Goal: Task Accomplishment & Management: Manage account settings

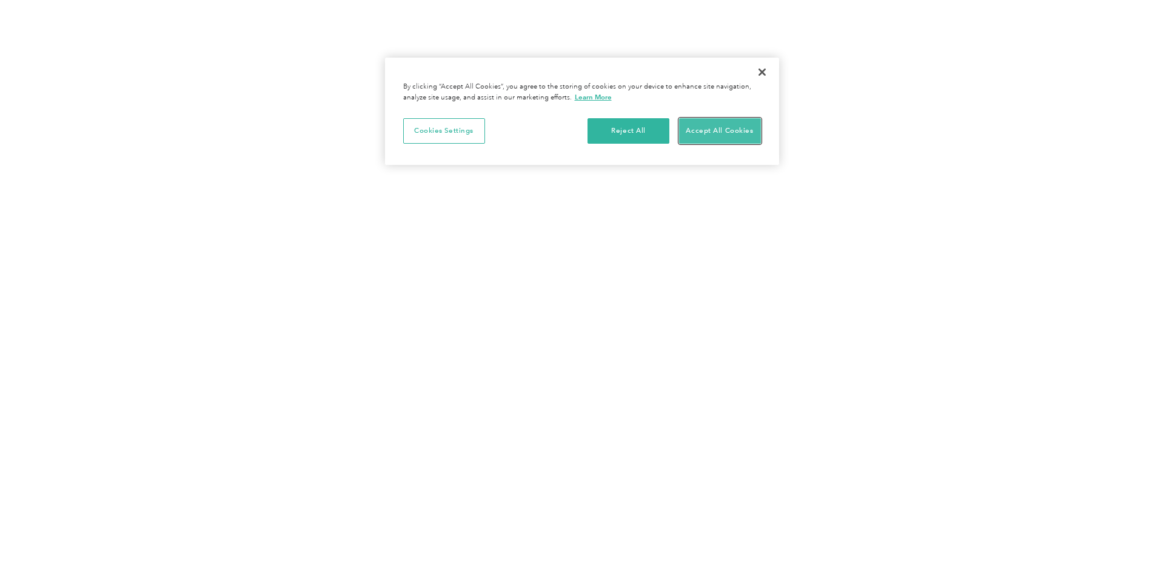
click at [709, 136] on button "Accept All Cookies" at bounding box center [720, 130] width 82 height 25
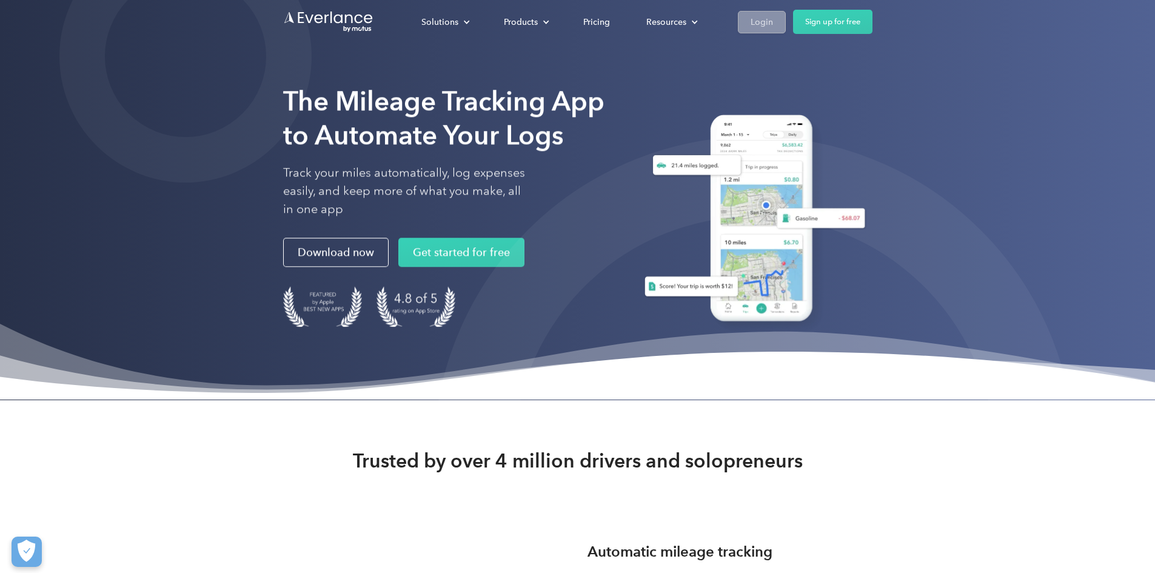
click at [773, 23] on div "Login" at bounding box center [761, 22] width 22 height 15
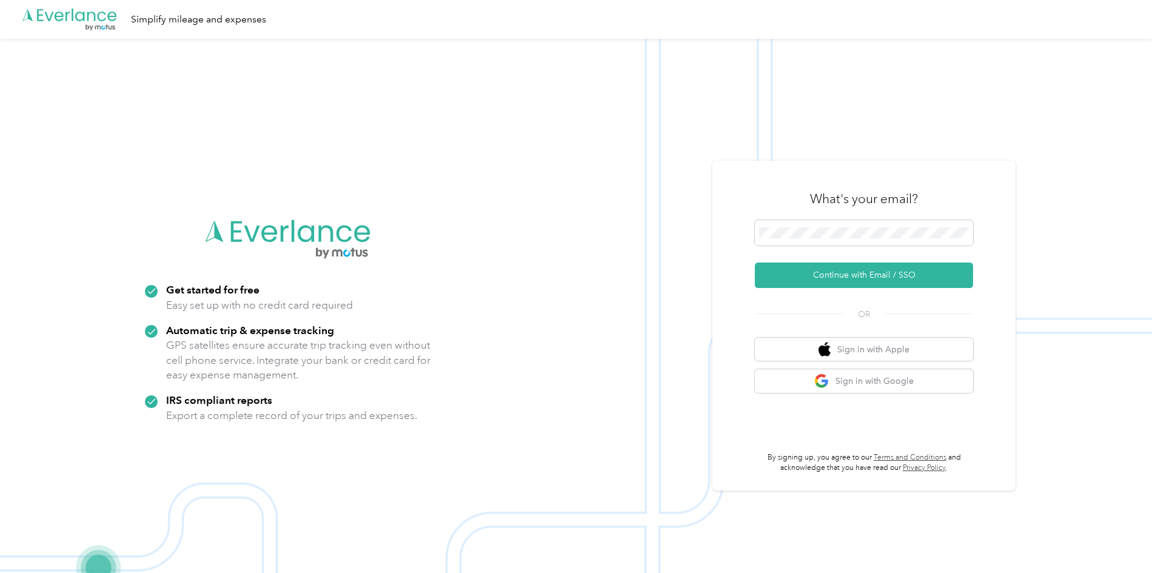
click at [744, 256] on div "What's your email? Continue with Email / SSO OR Sign in with Apple Sign in with…" at bounding box center [863, 326] width 303 height 330
click at [864, 384] on button "Sign in with Google" at bounding box center [864, 381] width 218 height 24
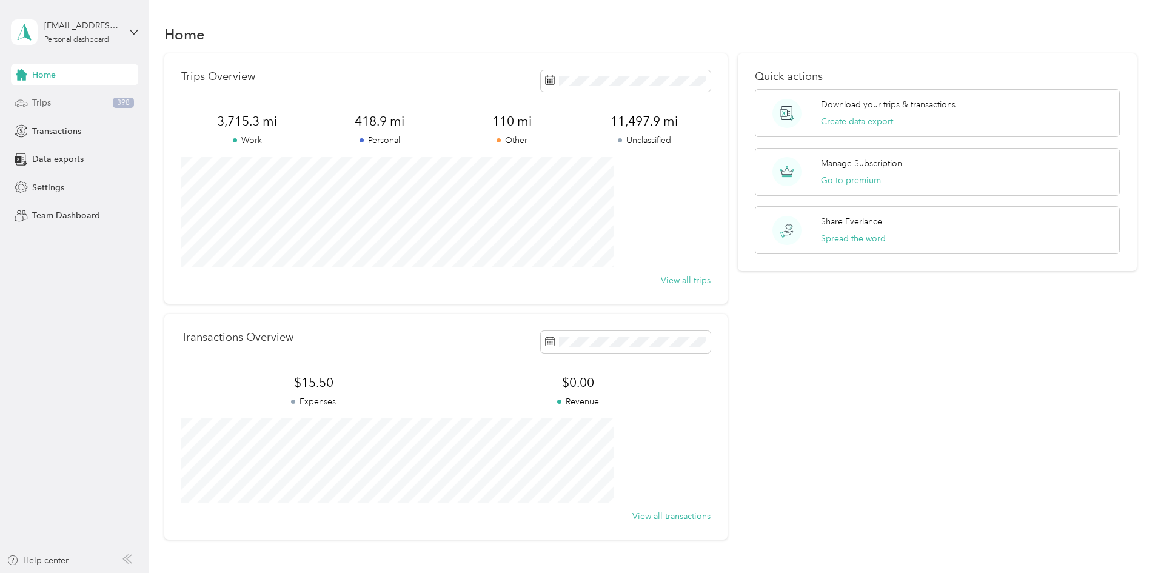
click at [48, 102] on span "Trips" at bounding box center [41, 102] width 19 height 13
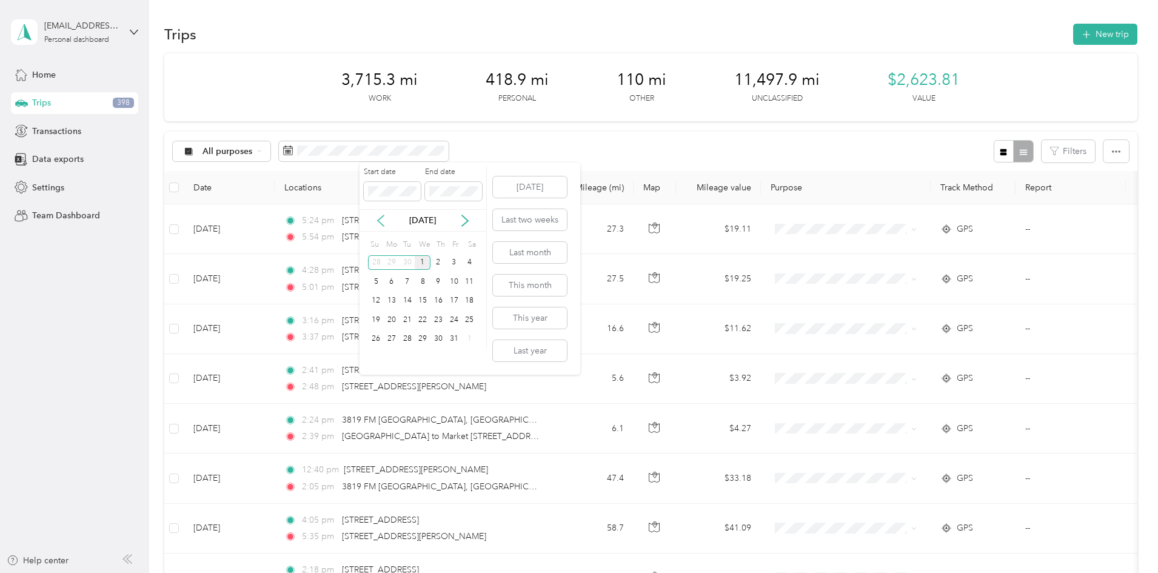
click at [380, 222] on icon at bounding box center [381, 220] width 6 height 11
click at [392, 320] on div "22" at bounding box center [392, 319] width 16 height 15
click at [377, 222] on icon at bounding box center [381, 221] width 12 height 12
click at [474, 337] on div "30" at bounding box center [470, 339] width 16 height 15
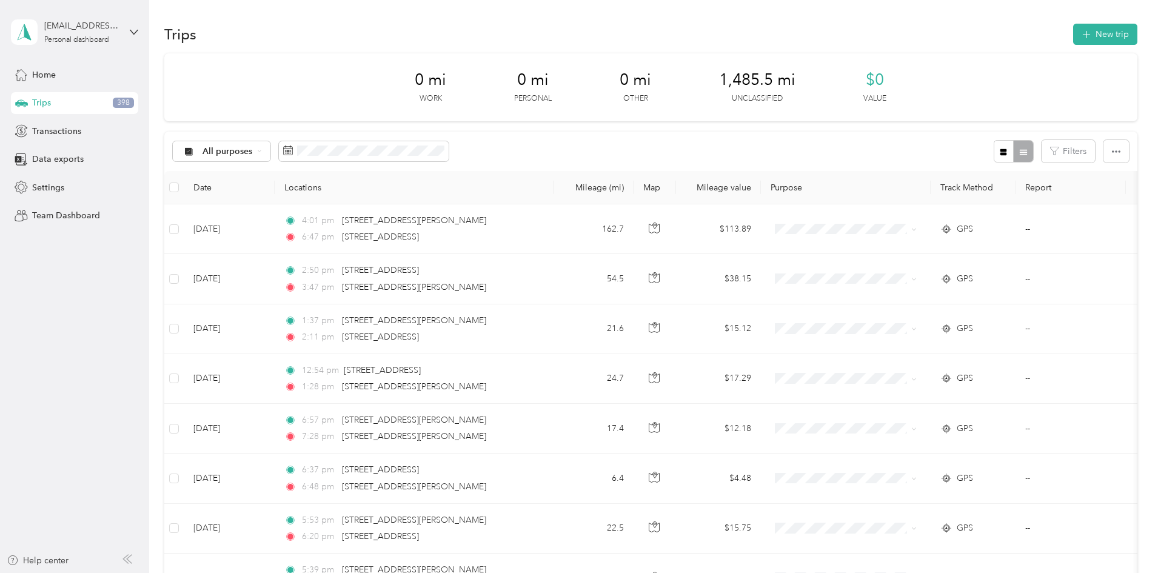
click at [275, 189] on th "Date" at bounding box center [229, 187] width 91 height 33
click at [275, 190] on th "Date" at bounding box center [229, 187] width 91 height 33
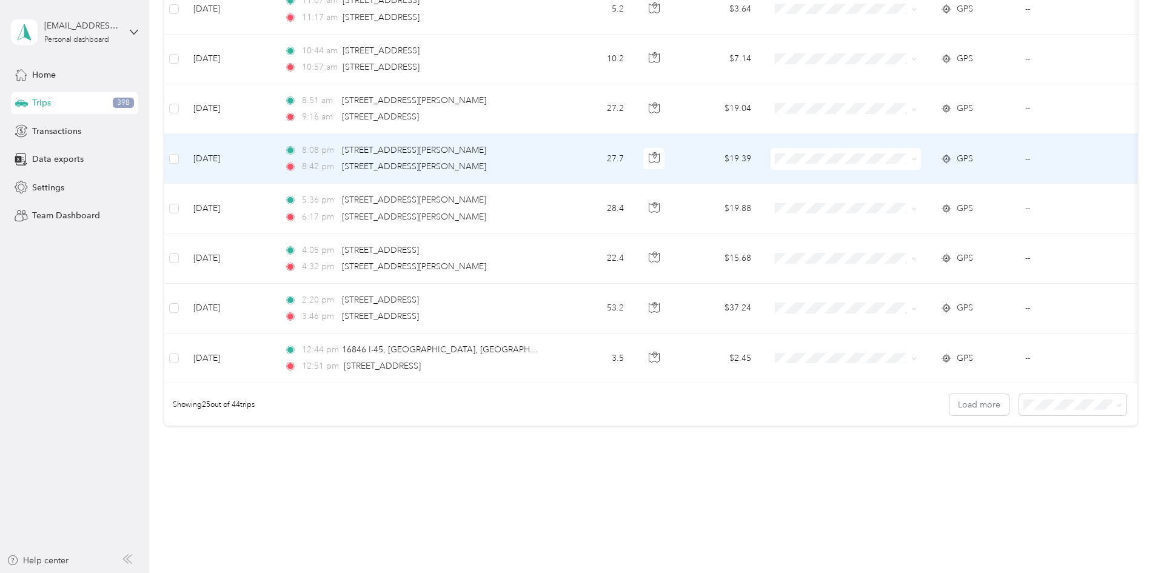
scroll to position [1097, 0]
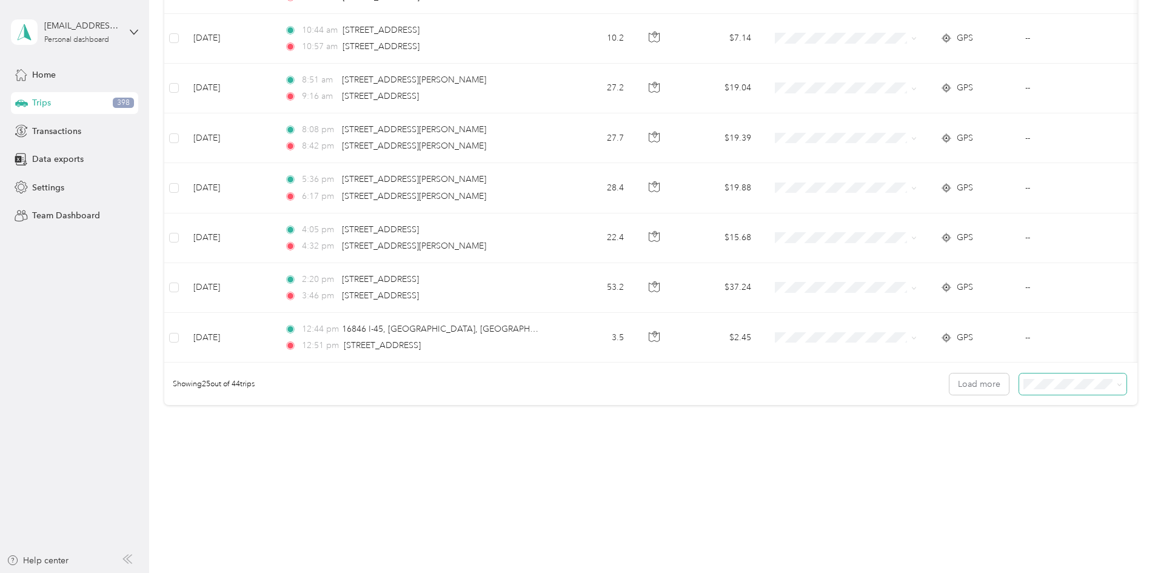
click at [1019, 391] on span at bounding box center [1072, 383] width 107 height 21
click at [966, 449] on span "100 per load" at bounding box center [969, 449] width 50 height 10
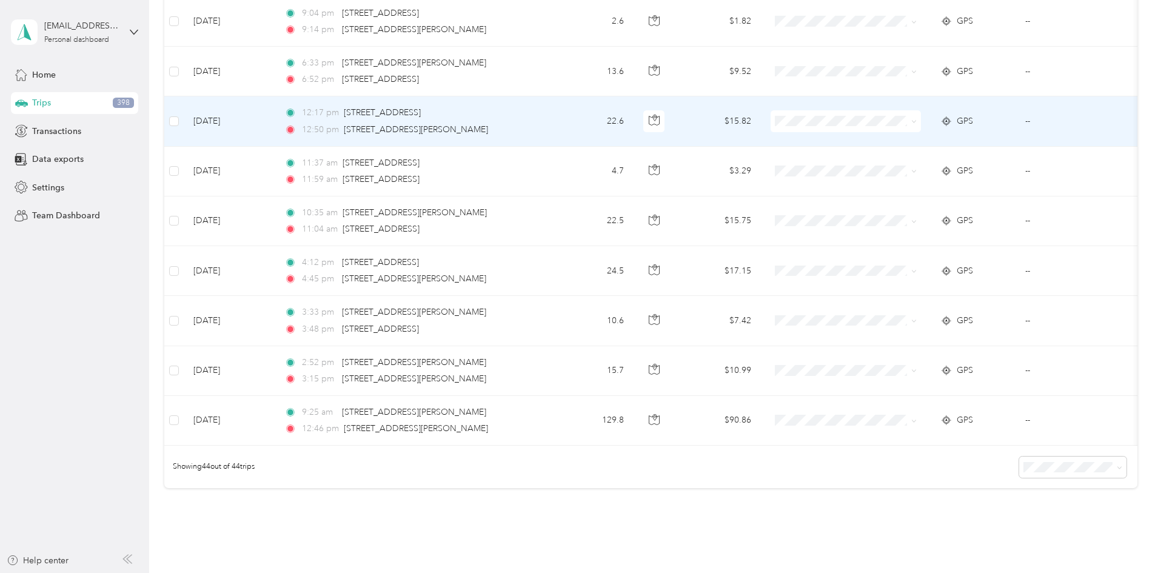
scroll to position [2045, 0]
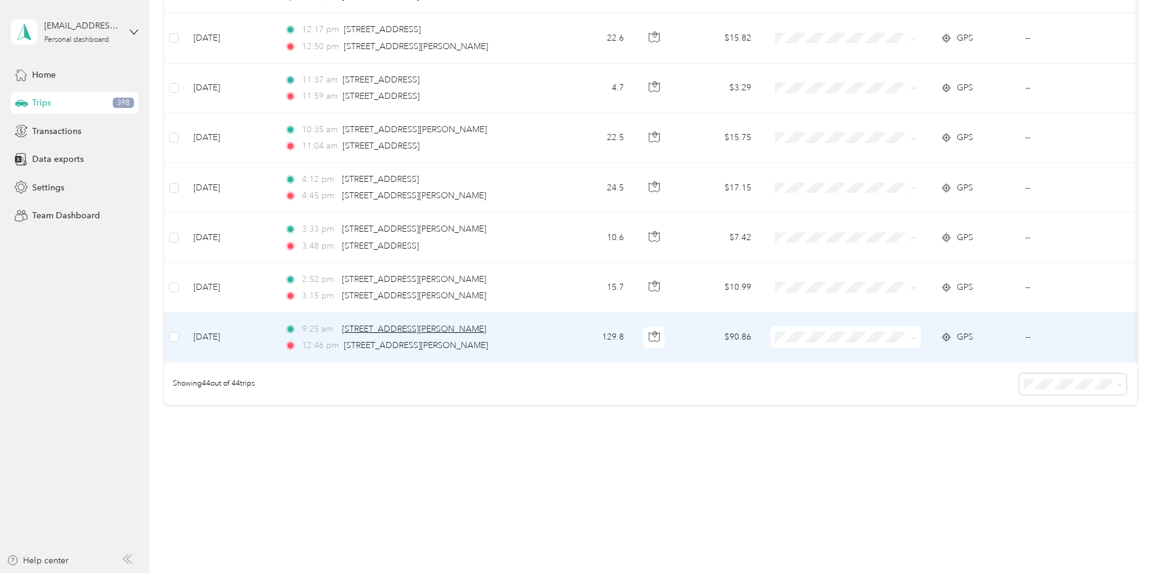
click at [475, 324] on span "[STREET_ADDRESS][PERSON_NAME]" at bounding box center [414, 329] width 144 height 10
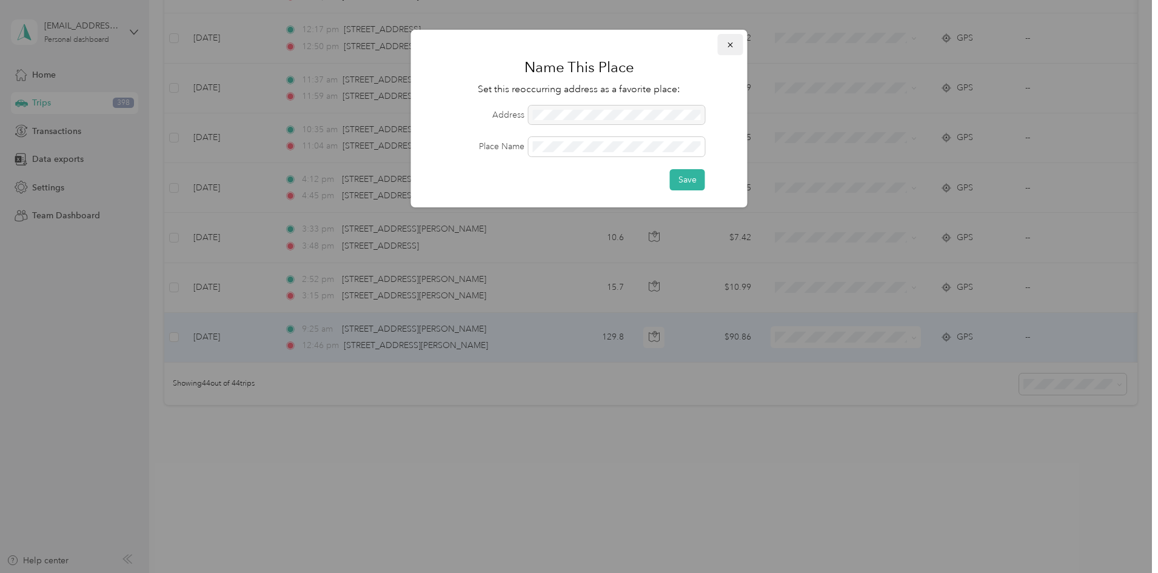
click at [726, 47] on icon "button" at bounding box center [730, 45] width 8 height 8
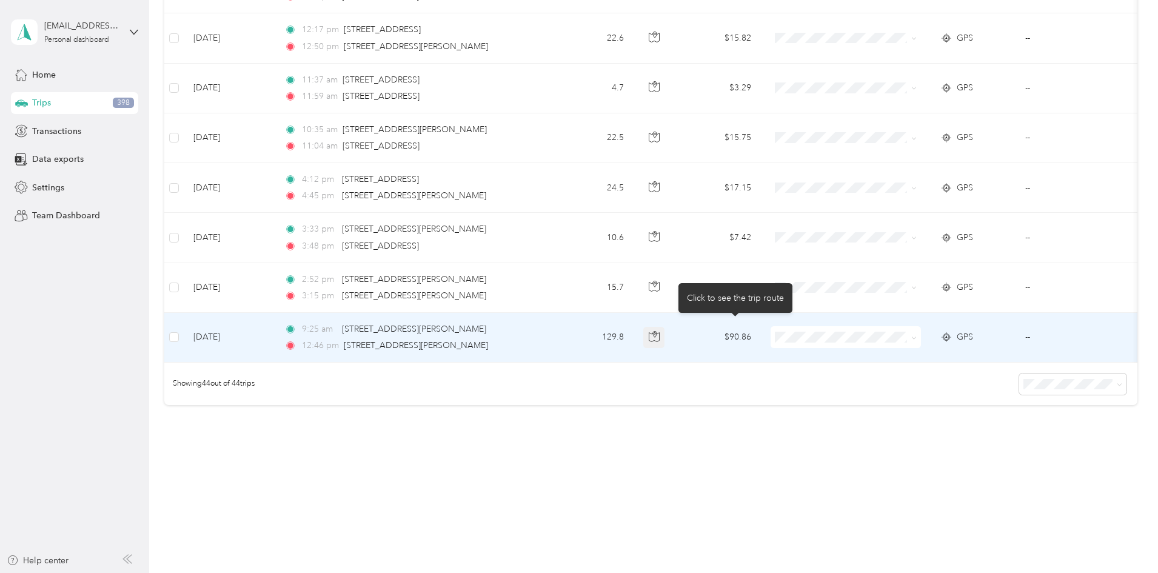
click at [660, 331] on icon "button" at bounding box center [654, 336] width 11 height 11
click at [665, 327] on button "button" at bounding box center [654, 338] width 22 height 22
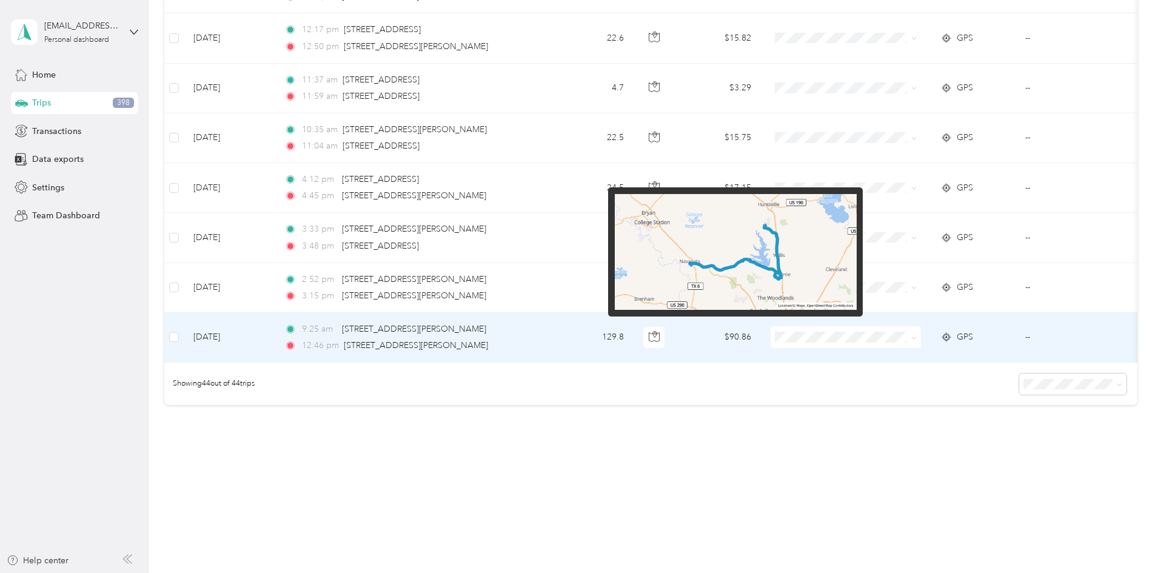
click at [745, 269] on img at bounding box center [736, 252] width 242 height 116
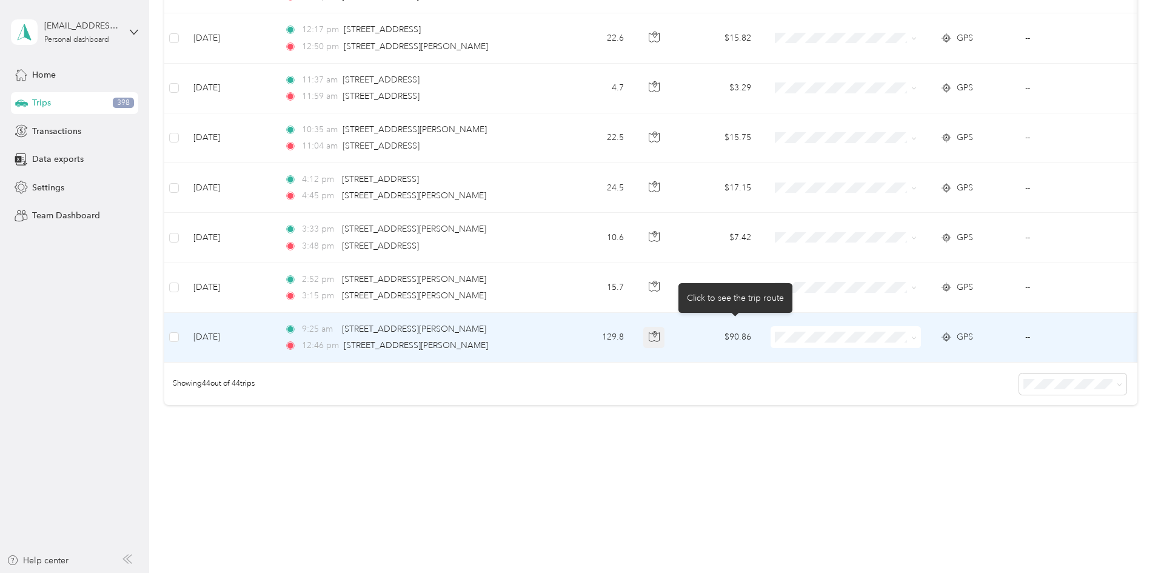
click at [660, 331] on icon "button" at bounding box center [654, 336] width 11 height 11
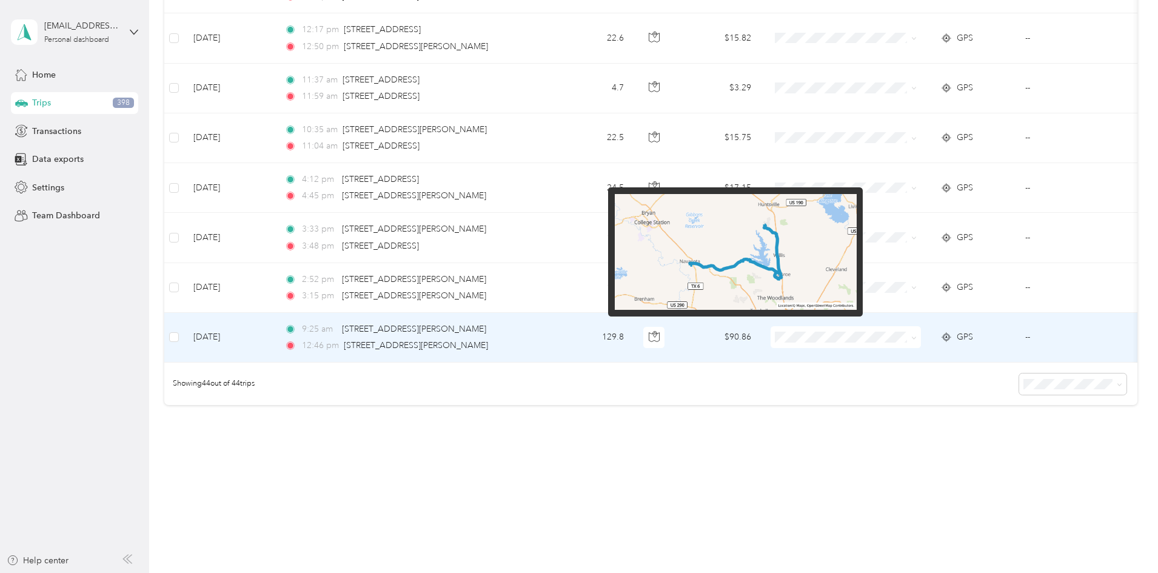
click at [768, 270] on img at bounding box center [736, 252] width 242 height 116
click at [695, 264] on img at bounding box center [736, 252] width 242 height 116
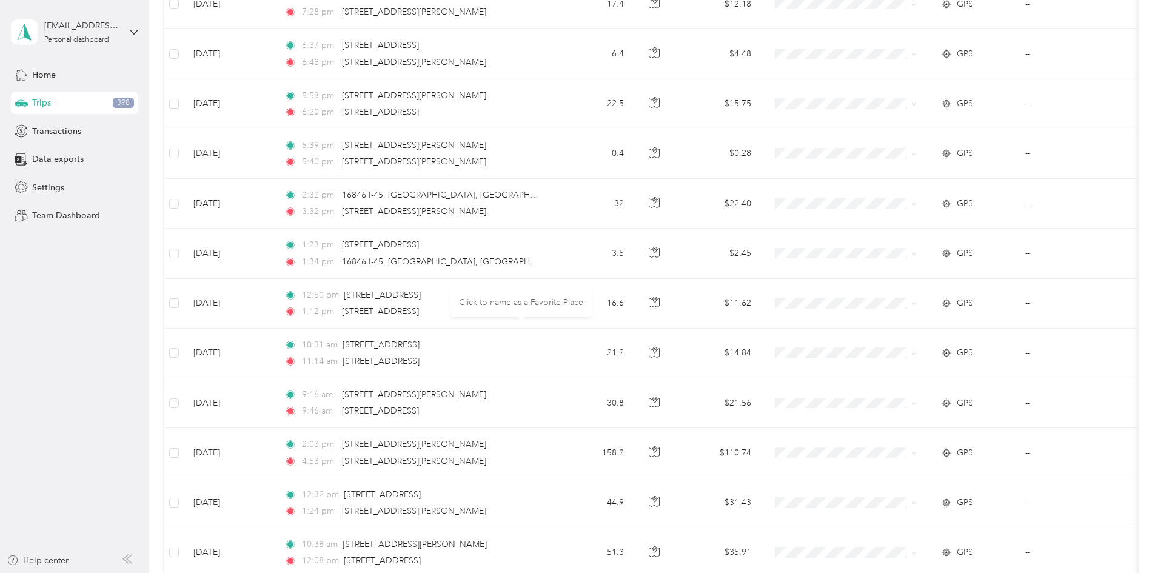
scroll to position [990, 0]
